Goal: Navigation & Orientation: Understand site structure

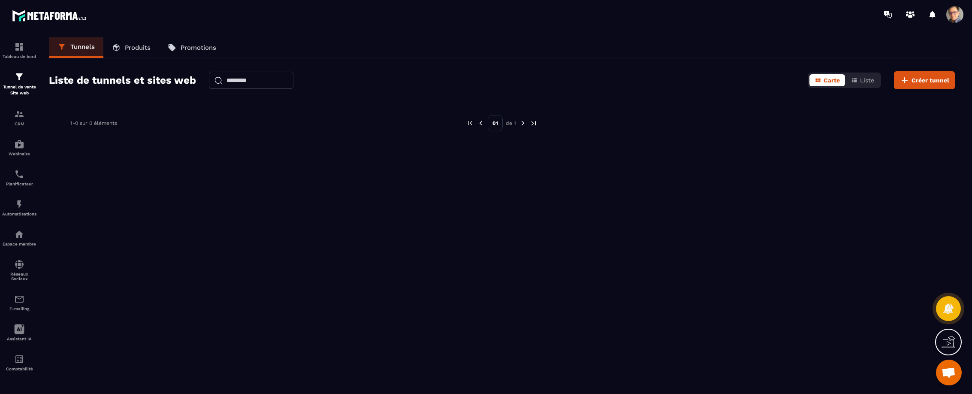
click at [40, 15] on img at bounding box center [50, 16] width 77 height 16
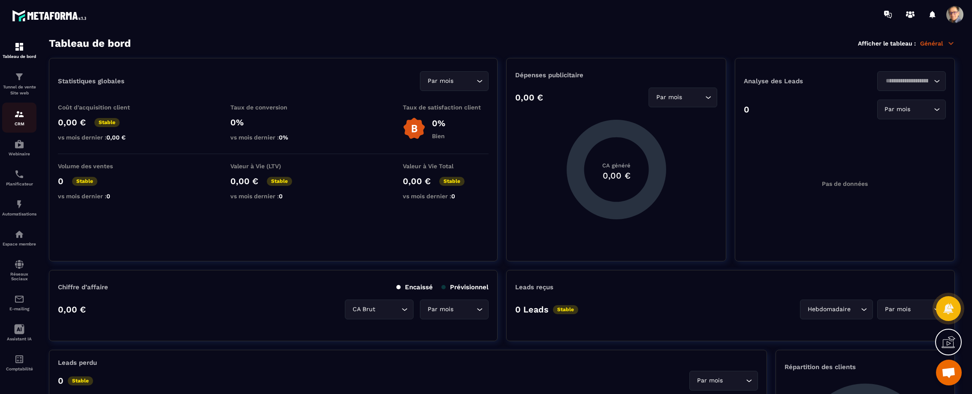
click at [20, 116] on img at bounding box center [19, 114] width 10 height 10
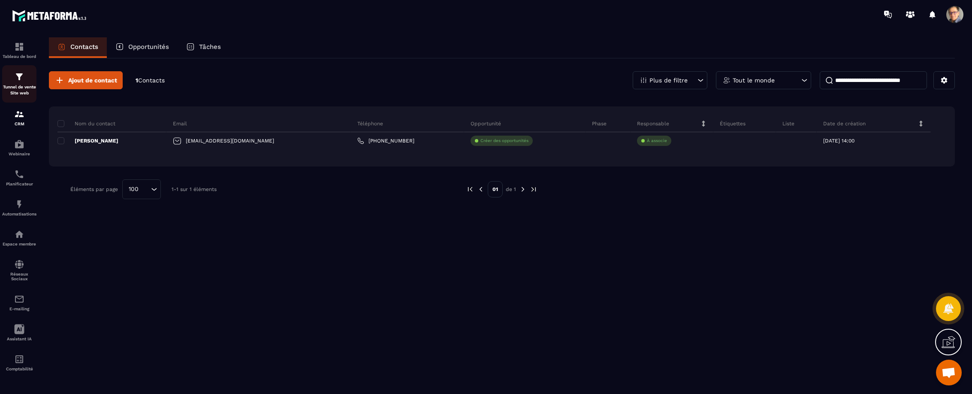
click at [20, 78] on img at bounding box center [19, 77] width 10 height 10
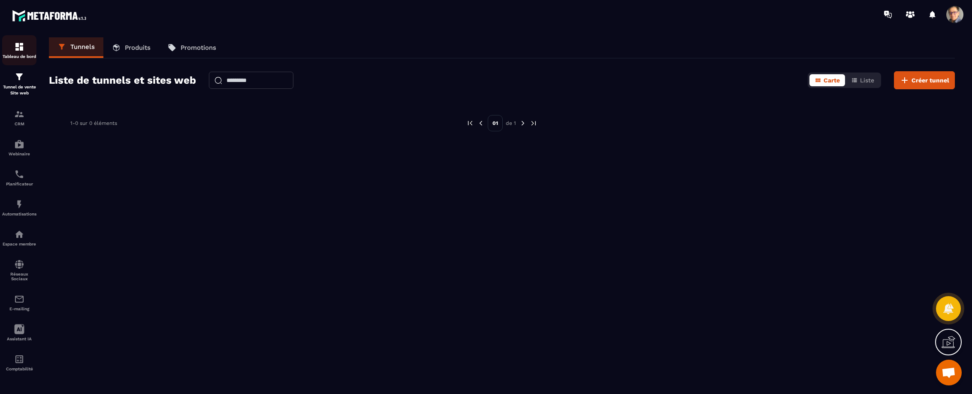
click at [17, 48] on img at bounding box center [19, 47] width 10 height 10
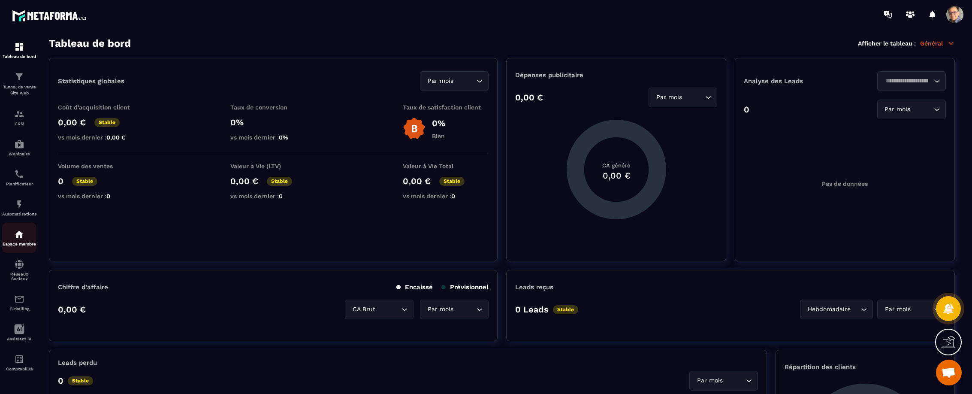
click at [22, 235] on img at bounding box center [19, 234] width 10 height 10
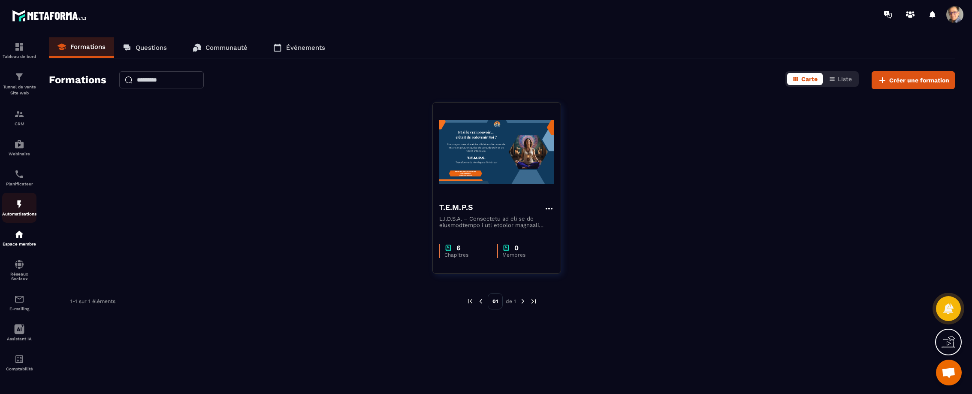
click at [20, 205] on img at bounding box center [19, 204] width 10 height 10
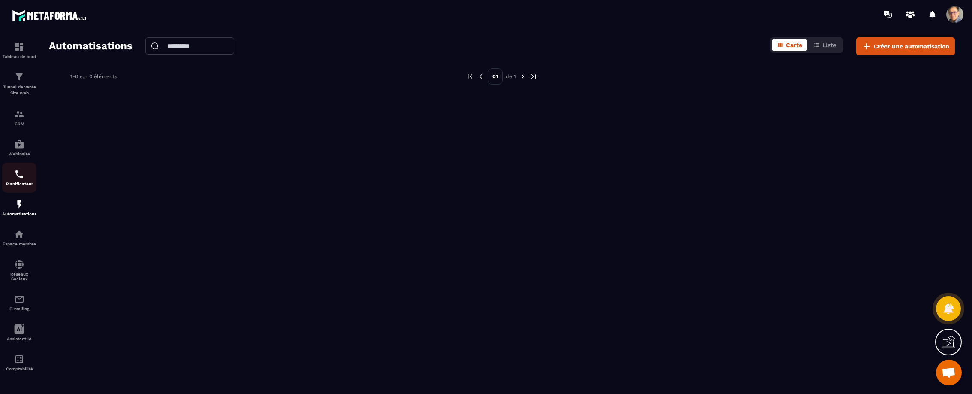
click at [19, 183] on p "Planificateur" at bounding box center [19, 183] width 34 height 5
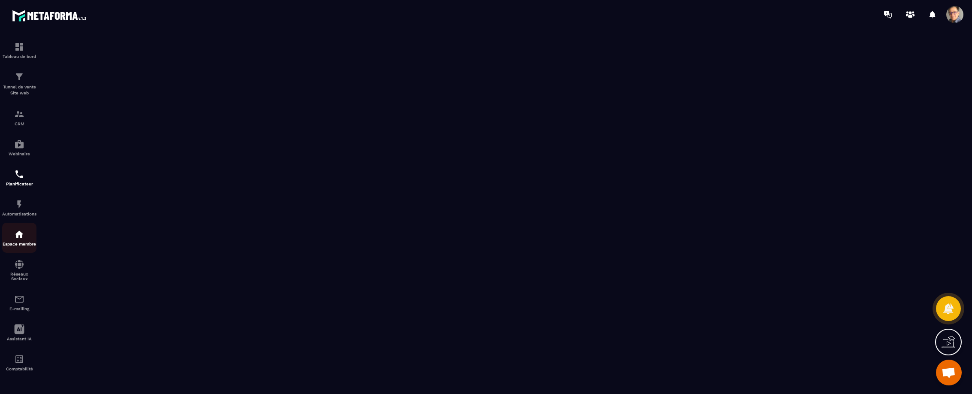
click at [22, 237] on img at bounding box center [19, 234] width 10 height 10
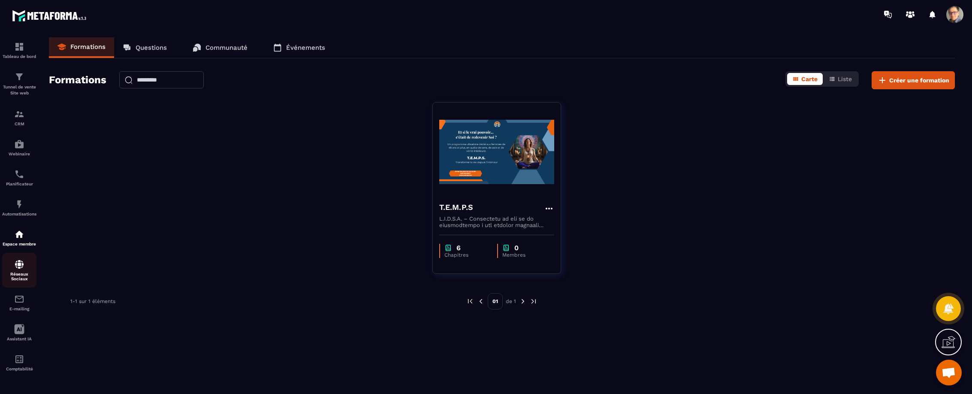
click at [21, 262] on img at bounding box center [19, 264] width 10 height 10
